Goal: Information Seeking & Learning: Learn about a topic

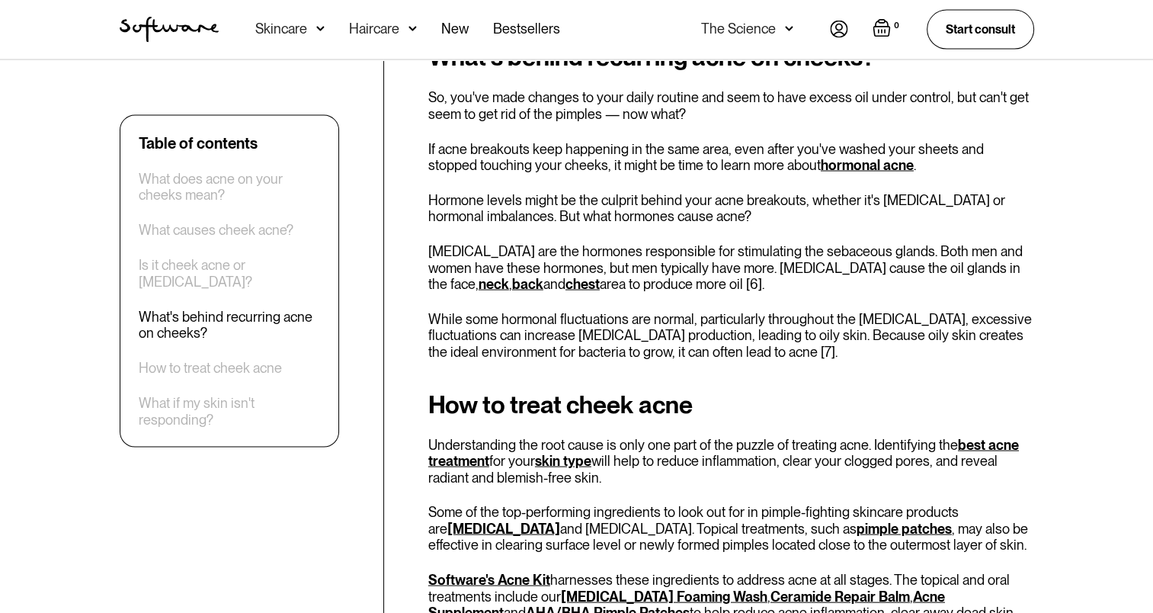
scroll to position [3035, 0]
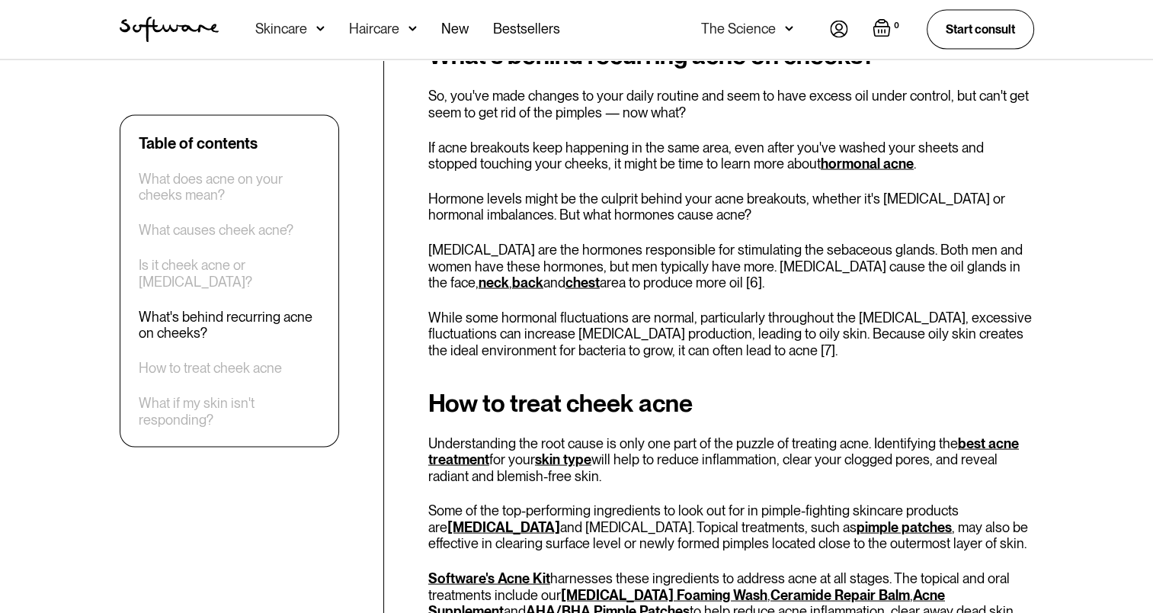
click at [762, 418] on div "How to treat cheek acne Understanding the root cause is only one part of the pu…" at bounding box center [731, 601] width 606 height 424
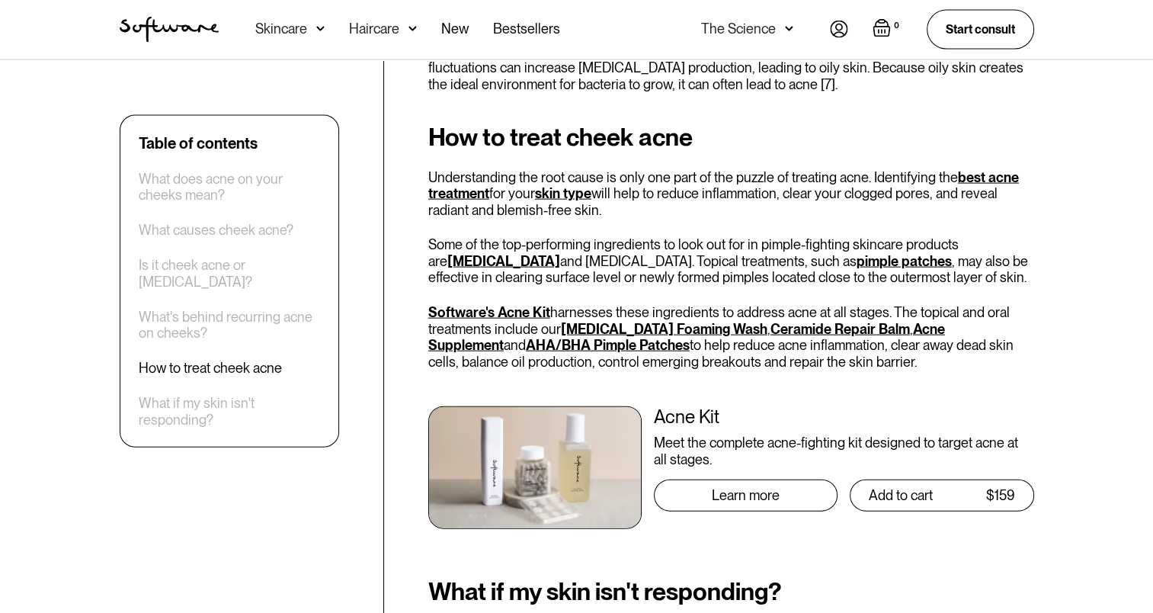
scroll to position [3061, 0]
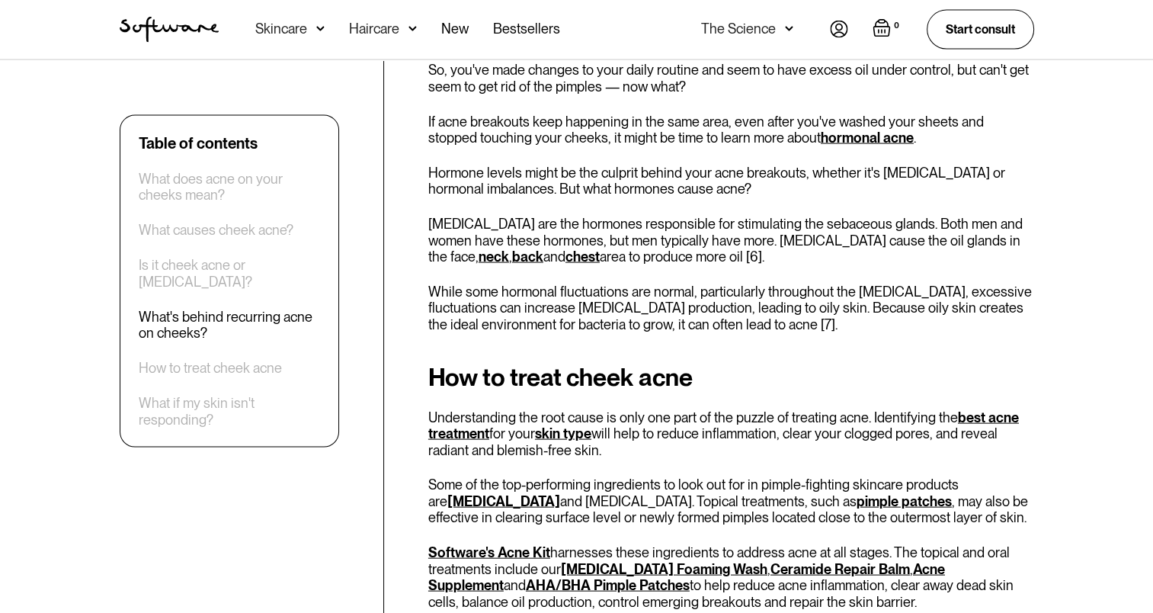
click at [821, 143] on link "hormonal acne" at bounding box center [867, 138] width 93 height 16
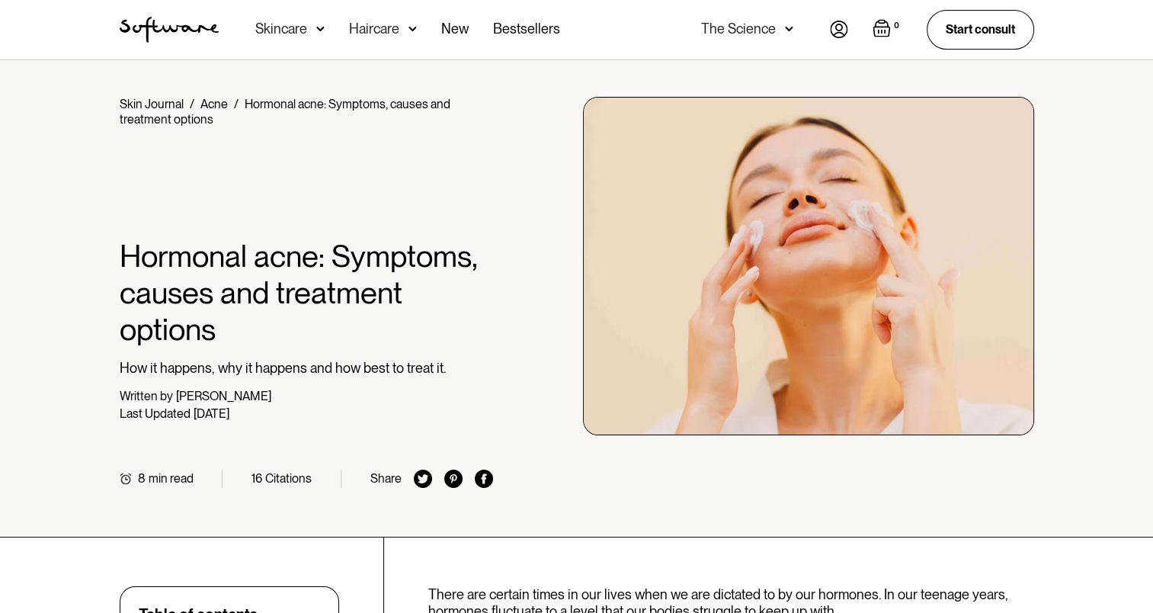
click at [744, 187] on img at bounding box center [808, 266] width 451 height 338
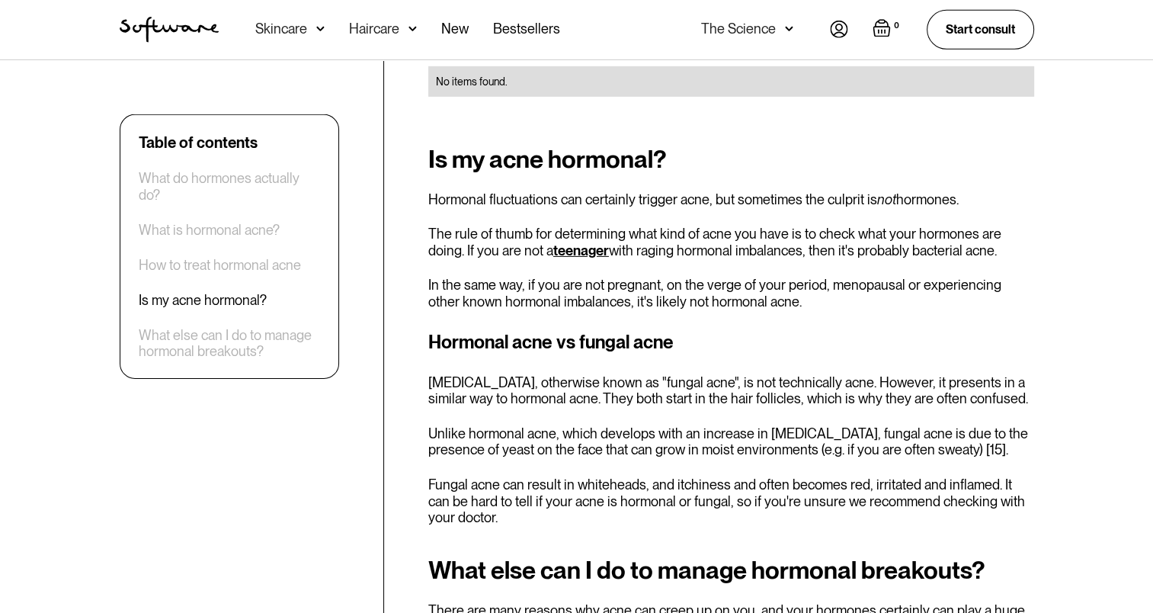
scroll to position [4725, 0]
click at [686, 476] on p "Fungal acne can result in whiteheads, and itchiness and often becomes red, irri…" at bounding box center [731, 501] width 606 height 50
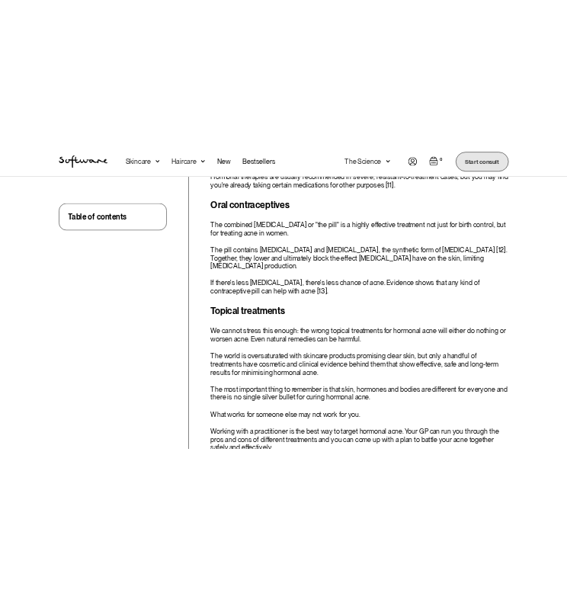
scroll to position [2390, 0]
